Goal: Information Seeking & Learning: Learn about a topic

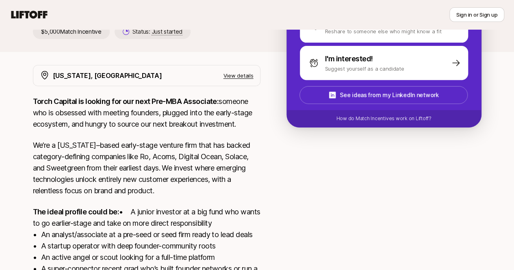
scroll to position [203, 0]
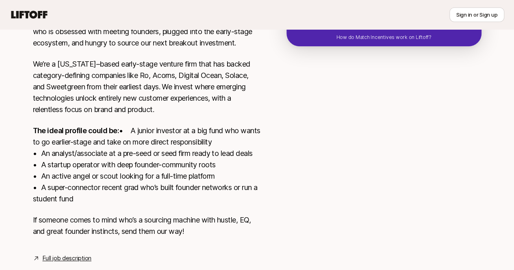
click at [122, 150] on p "The ideal profile could be: • A junior investor at a big fund who wants to go e…" at bounding box center [146, 165] width 227 height 80
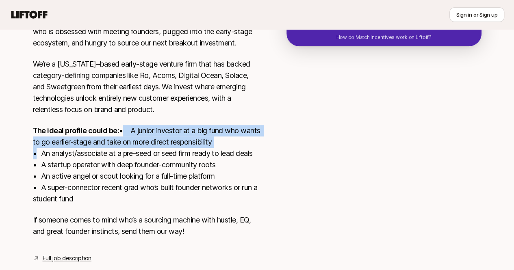
click at [122, 150] on p "The ideal profile could be: • A junior investor at a big fund who wants to go e…" at bounding box center [146, 165] width 227 height 80
click at [132, 143] on p "The ideal profile could be: • A junior investor at a big fund who wants to go e…" at bounding box center [146, 165] width 227 height 80
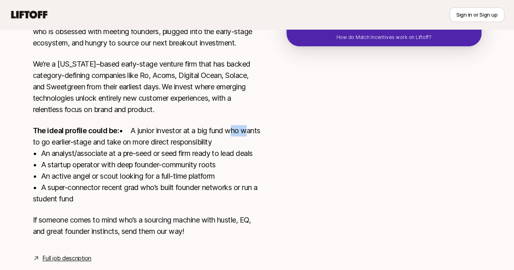
click at [132, 143] on p "The ideal profile could be: • A junior investor at a big fund who wants to go e…" at bounding box center [146, 165] width 227 height 80
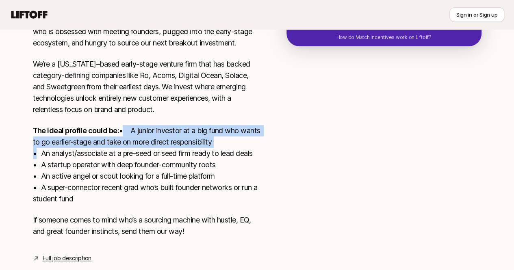
click at [132, 143] on p "The ideal profile could be: • A junior investor at a big fund who wants to go e…" at bounding box center [146, 165] width 227 height 80
click at [126, 156] on p "The ideal profile could be: • A junior investor at a big fund who wants to go e…" at bounding box center [146, 165] width 227 height 80
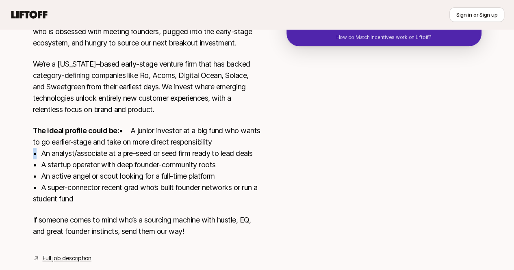
click at [126, 156] on p "The ideal profile could be: • A junior investor at a big fund who wants to go e…" at bounding box center [146, 165] width 227 height 80
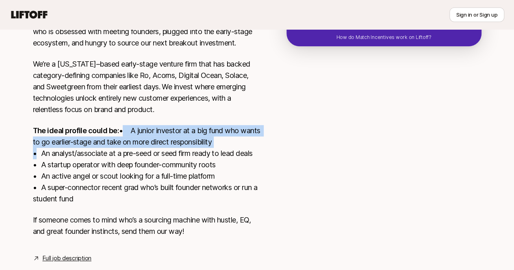
click at [126, 156] on p "The ideal profile could be: • A junior investor at a big fund who wants to go e…" at bounding box center [146, 165] width 227 height 80
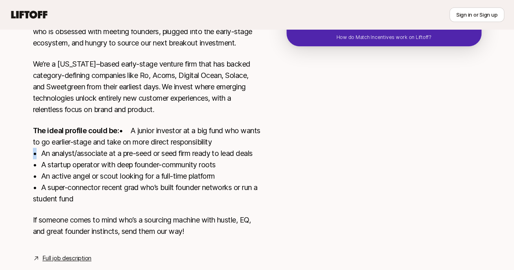
click at [126, 156] on p "The ideal profile could be: • A junior investor at a big fund who wants to go e…" at bounding box center [146, 165] width 227 height 80
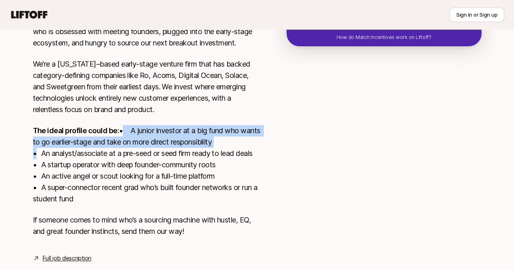
click at [126, 156] on p "The ideal profile could be: • A junior investor at a big fund who wants to go e…" at bounding box center [146, 165] width 227 height 80
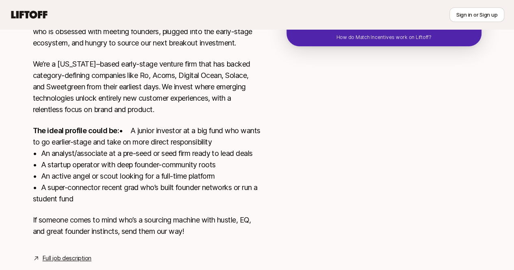
click at [109, 170] on p "The ideal profile could be: • A junior investor at a big fund who wants to go e…" at bounding box center [146, 165] width 227 height 80
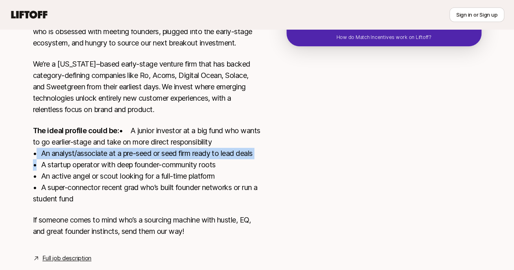
click at [109, 170] on p "The ideal profile could be: • A junior investor at a big fund who wants to go e…" at bounding box center [146, 165] width 227 height 80
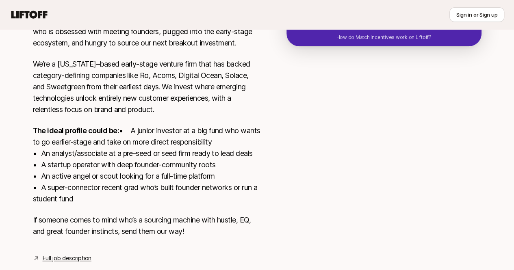
click at [101, 173] on p "The ideal profile could be: • A junior investor at a big fund who wants to go e…" at bounding box center [146, 165] width 227 height 80
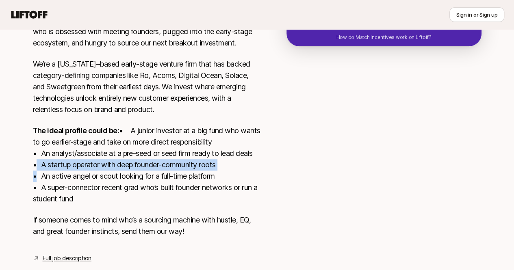
click at [101, 173] on p "The ideal profile could be: • A junior investor at a big fund who wants to go e…" at bounding box center [146, 165] width 227 height 80
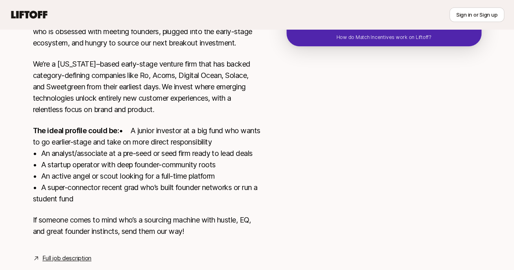
click at [117, 163] on p "The ideal profile could be: • A junior investor at a big fund who wants to go e…" at bounding box center [146, 165] width 227 height 80
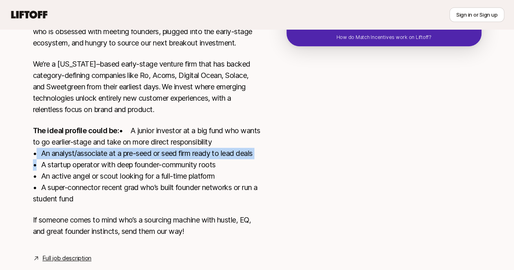
click at [117, 163] on p "The ideal profile could be: • A junior investor at a big fund who wants to go e…" at bounding box center [146, 165] width 227 height 80
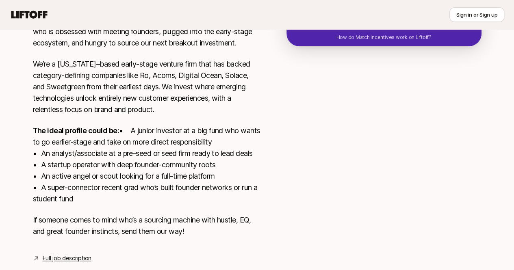
click at [110, 173] on p "The ideal profile could be: • A junior investor at a big fund who wants to go e…" at bounding box center [146, 165] width 227 height 80
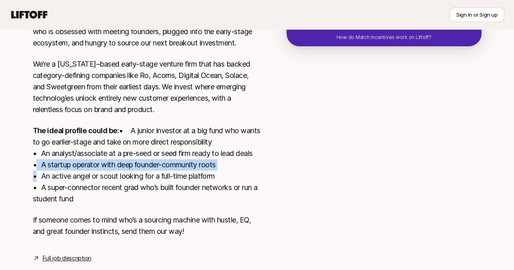
click at [110, 173] on p "The ideal profile could be: • A junior investor at a big fund who wants to go e…" at bounding box center [146, 165] width 227 height 80
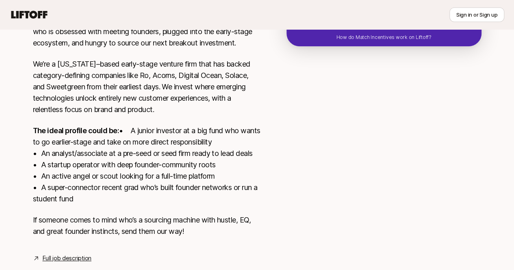
click at [67, 186] on p "The ideal profile could be: • A junior investor at a big fund who wants to go e…" at bounding box center [146, 165] width 227 height 80
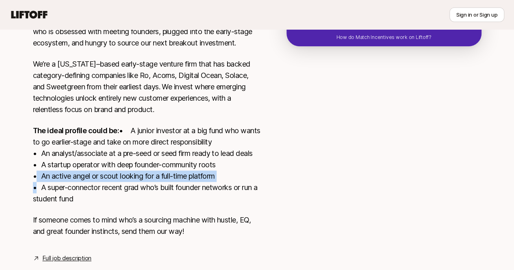
click at [67, 186] on p "The ideal profile could be: • A junior investor at a big fund who wants to go e…" at bounding box center [146, 165] width 227 height 80
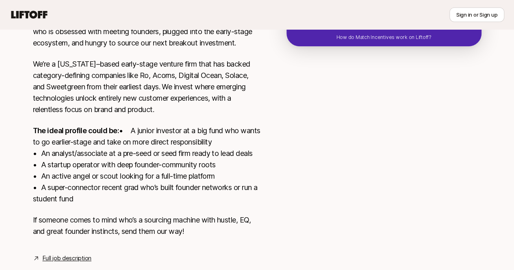
click at [82, 175] on p "The ideal profile could be: • A junior investor at a big fund who wants to go e…" at bounding box center [146, 165] width 227 height 80
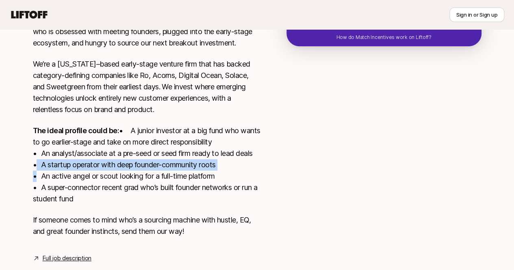
click at [82, 175] on p "The ideal profile could be: • A junior investor at a big fund who wants to go e…" at bounding box center [146, 165] width 227 height 80
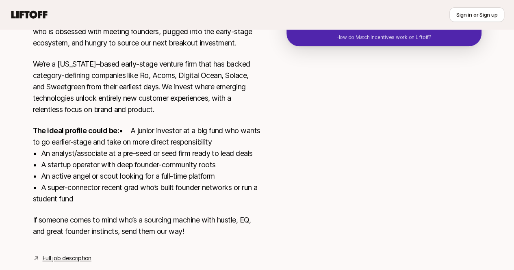
click at [132, 190] on p "The ideal profile could be: • A junior investor at a big fund who wants to go e…" at bounding box center [146, 165] width 227 height 80
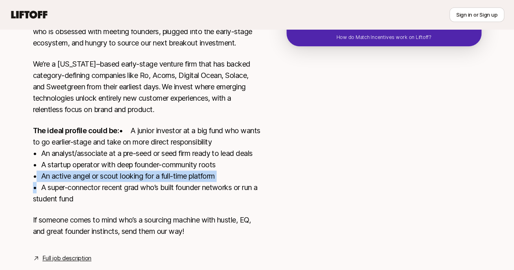
click at [132, 190] on p "The ideal profile could be: • A junior investor at a big fund who wants to go e…" at bounding box center [146, 165] width 227 height 80
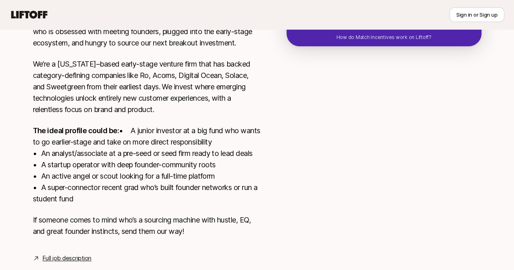
click at [68, 194] on p "The ideal profile could be: • A junior investor at a big fund who wants to go e…" at bounding box center [146, 165] width 227 height 80
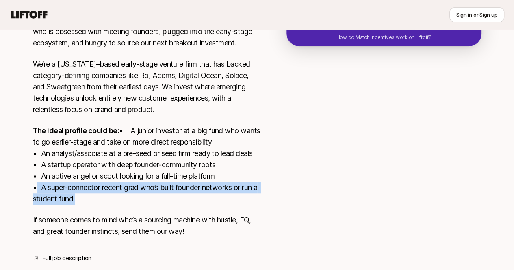
click at [68, 194] on p "The ideal profile could be: • A junior investor at a big fund who wants to go e…" at bounding box center [146, 165] width 227 height 80
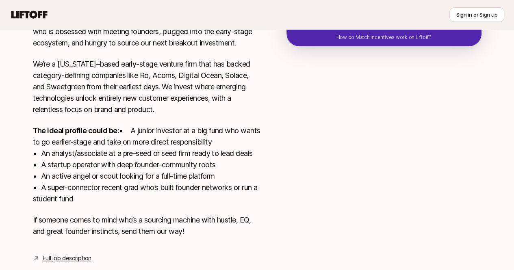
click at [60, 190] on p "The ideal profile could be: • A junior investor at a big fund who wants to go e…" at bounding box center [146, 165] width 227 height 80
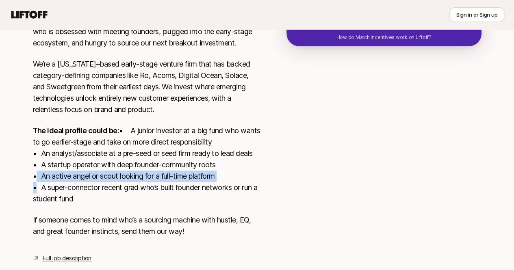
click at [60, 190] on p "The ideal profile could be: • A junior investor at a big fund who wants to go e…" at bounding box center [146, 165] width 227 height 80
click at [89, 188] on p "The ideal profile could be: • A junior investor at a big fund who wants to go e…" at bounding box center [146, 165] width 227 height 80
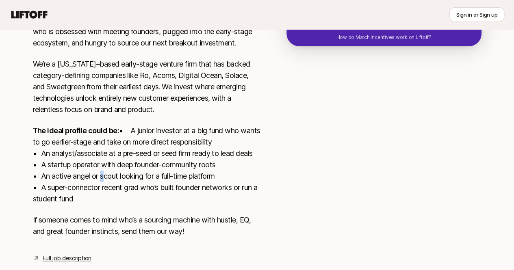
click at [89, 188] on p "The ideal profile could be: • A junior investor at a big fund who wants to go e…" at bounding box center [146, 165] width 227 height 80
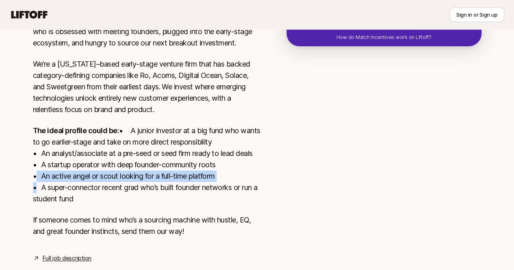
click at [89, 188] on p "The ideal profile could be: • A junior investor at a big fund who wants to go e…" at bounding box center [146, 165] width 227 height 80
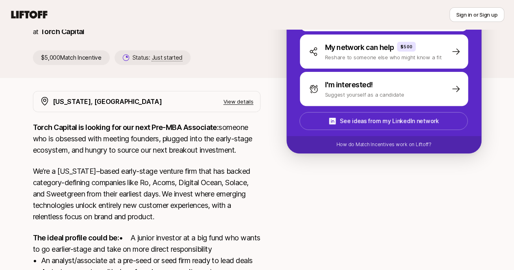
scroll to position [0, 0]
